Goal: Task Accomplishment & Management: Manage account settings

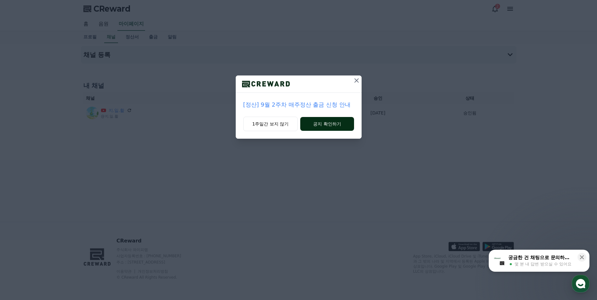
click at [334, 124] on button "공지 확인하기" at bounding box center [326, 124] width 53 height 14
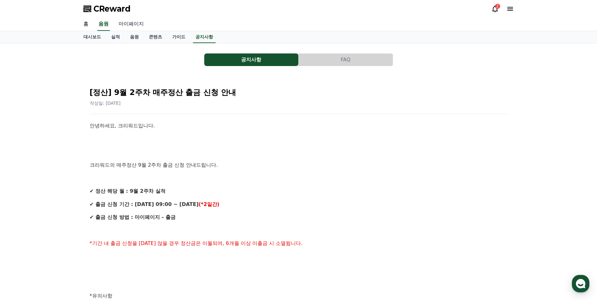
click at [130, 23] on link "마이페이지" at bounding box center [131, 24] width 35 height 13
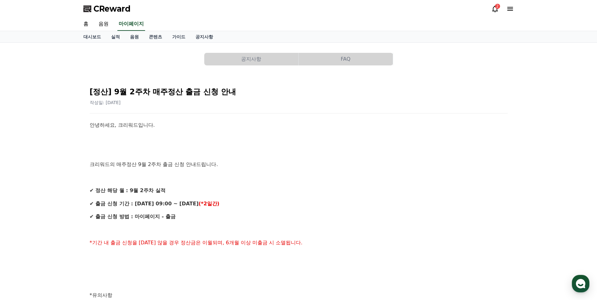
select select "**********"
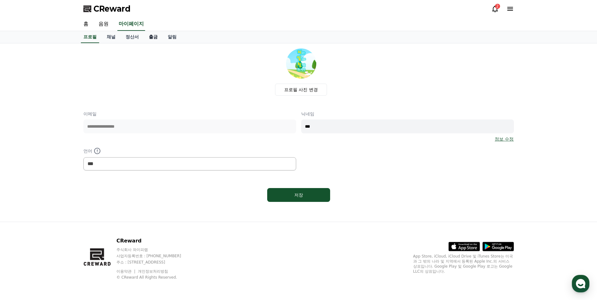
click at [153, 37] on link "출금" at bounding box center [153, 37] width 19 height 12
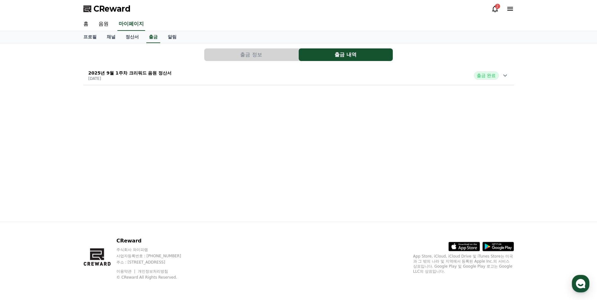
click at [493, 9] on icon at bounding box center [495, 9] width 6 height 7
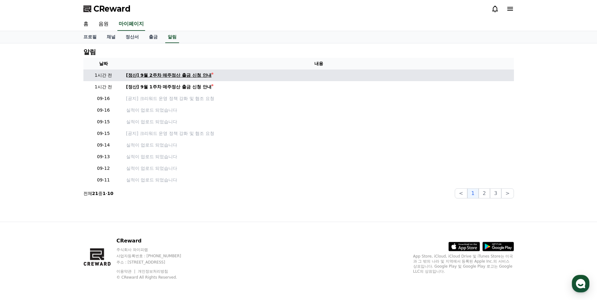
click at [200, 75] on div "[정산] 9월 2주차 매주정산 출금 신청 안내" at bounding box center [169, 75] width 86 height 7
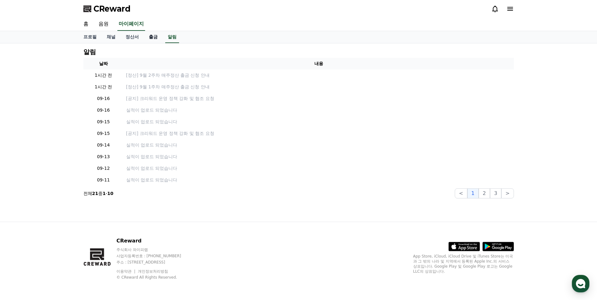
click at [151, 36] on link "출금" at bounding box center [153, 37] width 19 height 12
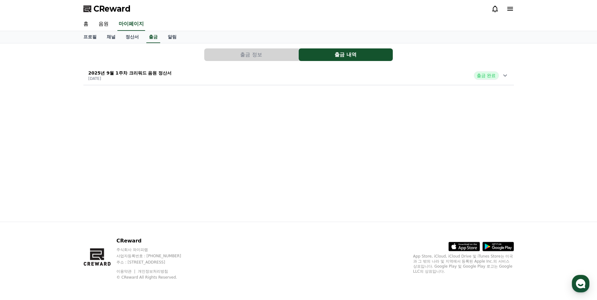
click at [279, 56] on button "출금 정보" at bounding box center [251, 54] width 94 height 13
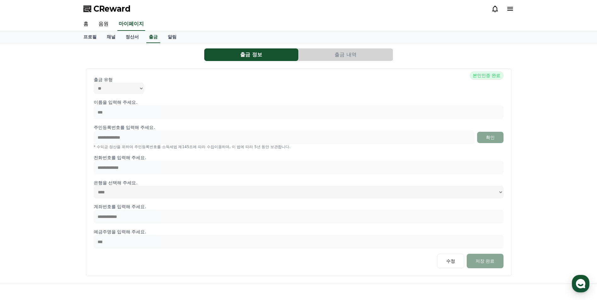
click at [332, 56] on button "출금 내역" at bounding box center [346, 54] width 94 height 13
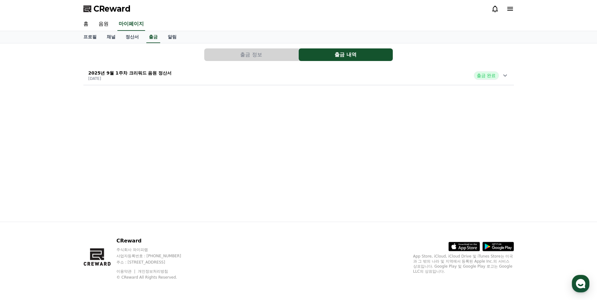
click at [500, 74] on div "출금 완료" at bounding box center [491, 75] width 35 height 8
click at [134, 35] on link "정산서" at bounding box center [131, 37] width 23 height 12
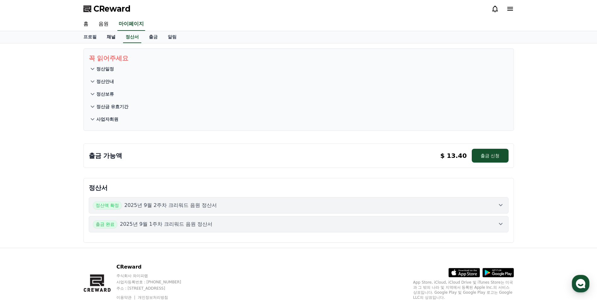
click at [113, 37] on link "채널" at bounding box center [111, 37] width 19 height 12
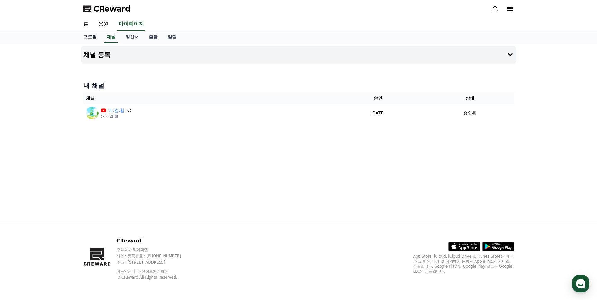
click at [94, 38] on link "프로필" at bounding box center [89, 37] width 23 height 12
select select "**********"
